Goal: Transaction & Acquisition: Purchase product/service

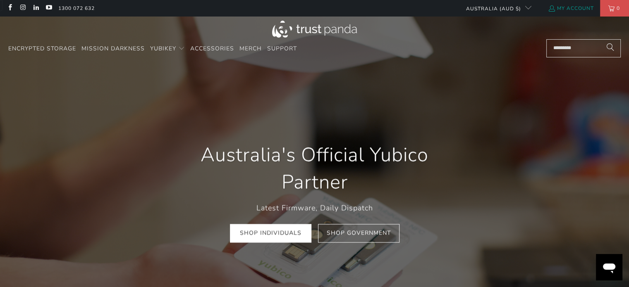
click at [563, 7] on link "My Account" at bounding box center [571, 8] width 46 height 9
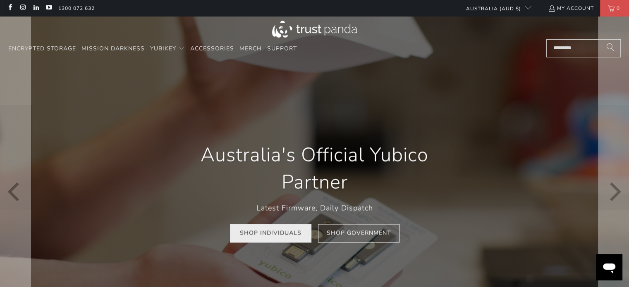
click at [261, 240] on link "Shop Individuals" at bounding box center [270, 233] width 81 height 19
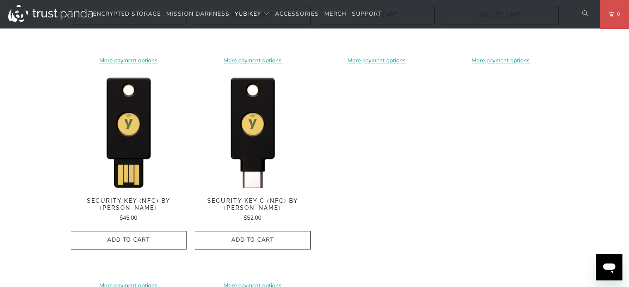
scroll to position [818, 0]
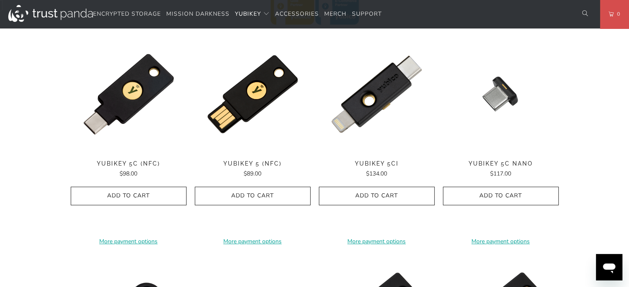
scroll to position [421, 0]
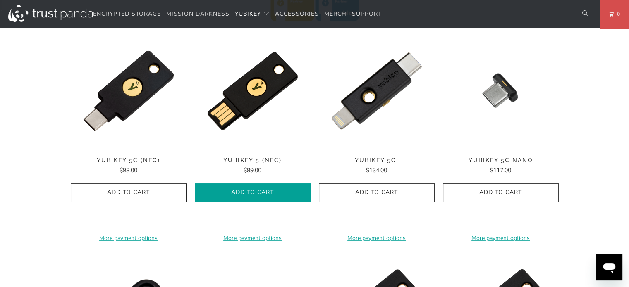
click at [268, 192] on span "Add to Cart" at bounding box center [252, 192] width 98 height 7
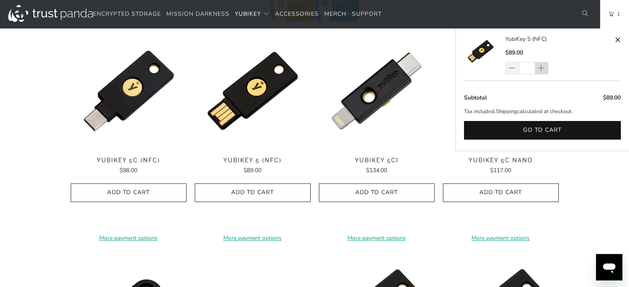
click at [542, 67] on span at bounding box center [540, 68] width 8 height 8
type input "*"
click at [608, 17] on link "2" at bounding box center [614, 14] width 29 height 29
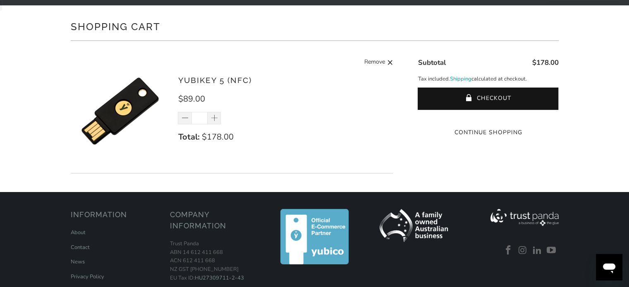
scroll to position [63, 0]
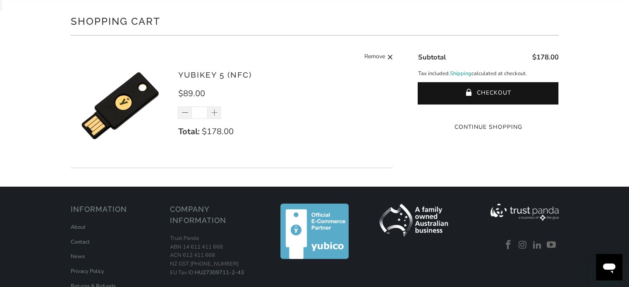
click at [526, 114] on div at bounding box center [487, 114] width 141 height 0
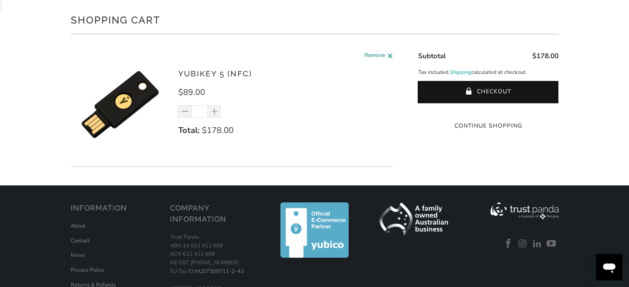
click at [364, 56] on span "Remove" at bounding box center [374, 56] width 21 height 10
type input "*"
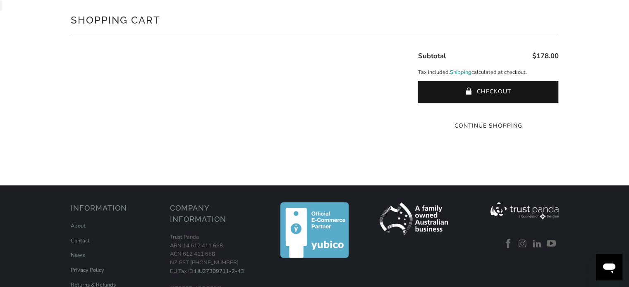
scroll to position [63, 0]
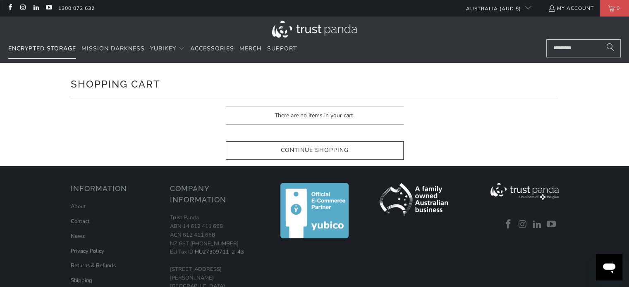
click at [31, 52] on span "Encrypted Storage" at bounding box center [42, 49] width 68 height 8
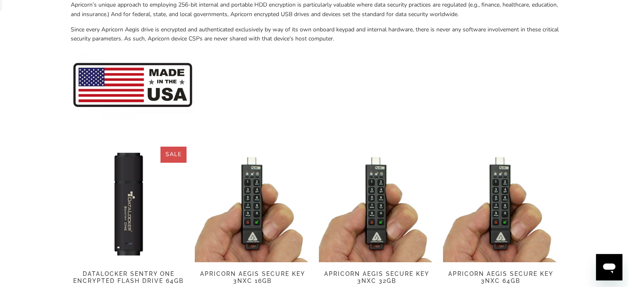
scroll to position [165, 0]
